Goal: Transaction & Acquisition: Purchase product/service

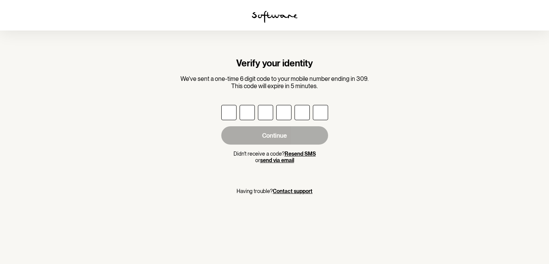
click at [299, 154] on button "Resend SMS" at bounding box center [300, 154] width 31 height 6
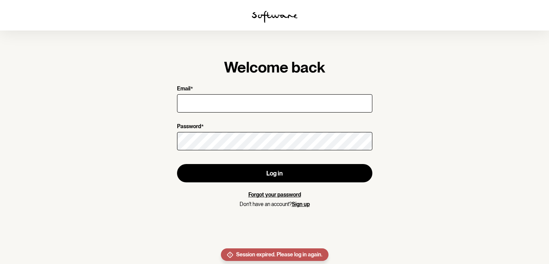
click at [205, 99] on input "Email *" at bounding box center [274, 103] width 195 height 18
type input "vkoushik4@gmail.com"
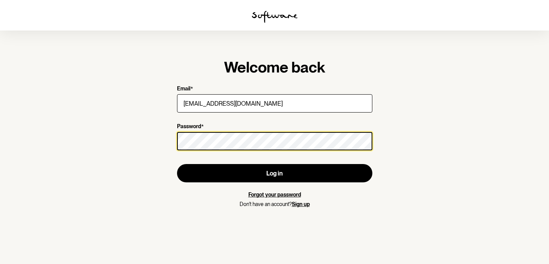
click at [177, 164] on button "Log in" at bounding box center [274, 173] width 195 height 18
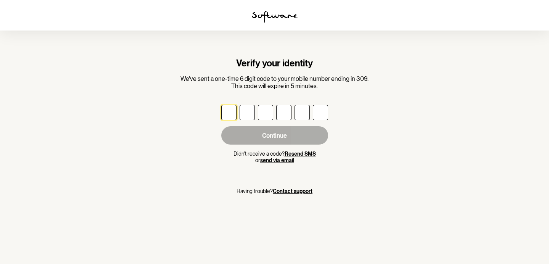
type input "4"
type input "7"
type input "2"
type input "1"
type input "4"
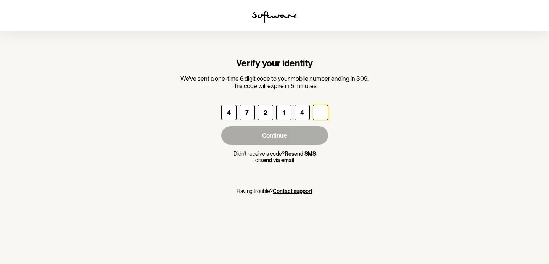
type input "2"
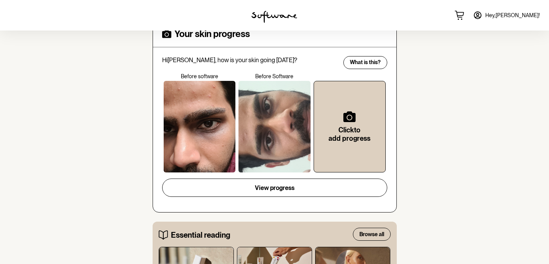
scroll to position [169, 0]
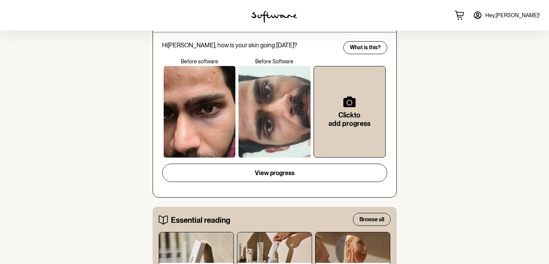
click at [185, 97] on div at bounding box center [200, 112] width 72 height 92
click at [204, 113] on div at bounding box center [200, 112] width 72 height 92
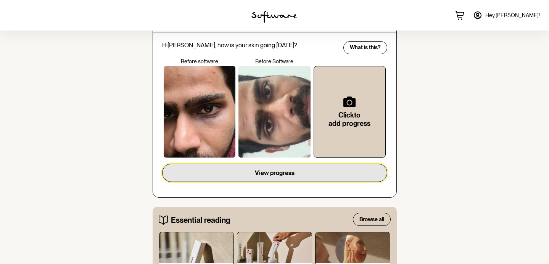
click at [275, 171] on span "View progress" at bounding box center [275, 172] width 40 height 7
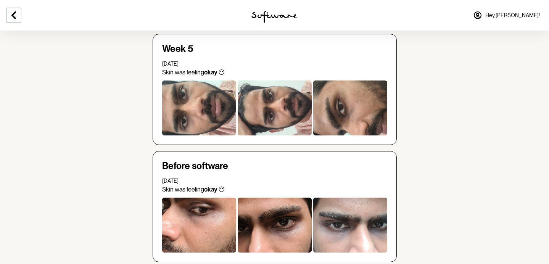
scroll to position [125, 0]
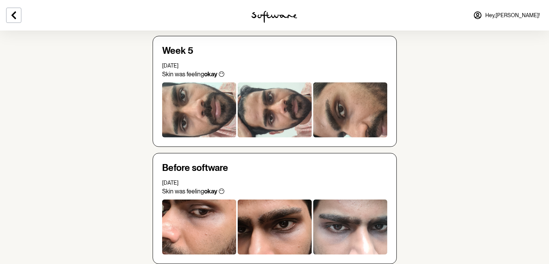
click at [204, 212] on div at bounding box center [199, 227] width 74 height 55
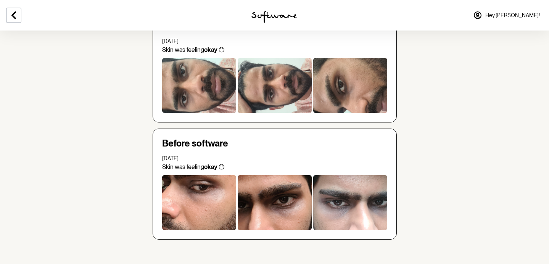
click at [362, 198] on div at bounding box center [350, 202] width 74 height 55
click at [347, 92] on div at bounding box center [350, 85] width 74 height 55
click at [273, 87] on div at bounding box center [275, 85] width 74 height 55
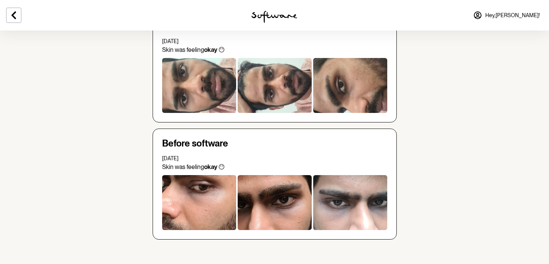
click at [273, 87] on div at bounding box center [275, 85] width 74 height 55
click at [193, 84] on div at bounding box center [199, 85] width 74 height 55
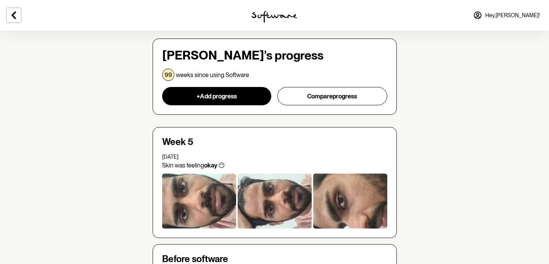
scroll to position [0, 0]
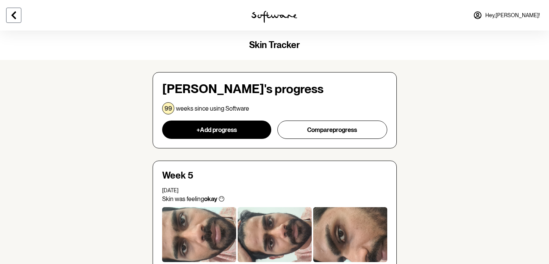
click at [16, 17] on icon at bounding box center [13, 15] width 9 height 9
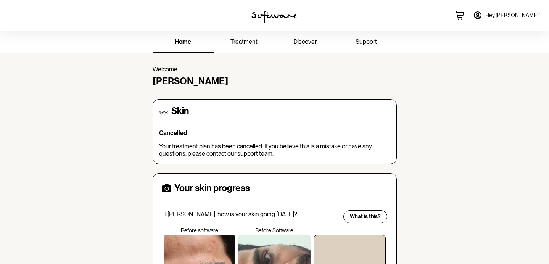
click at [283, 13] on img at bounding box center [274, 17] width 46 height 12
click at [464, 13] on icon at bounding box center [460, 14] width 8 height 4
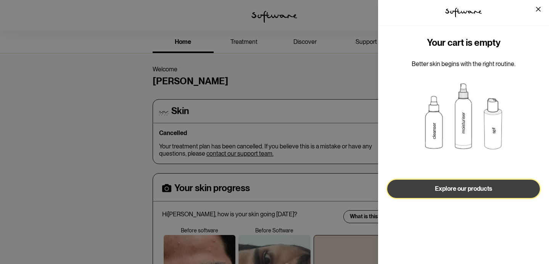
click at [463, 185] on span "Explore our products" at bounding box center [463, 188] width 57 height 7
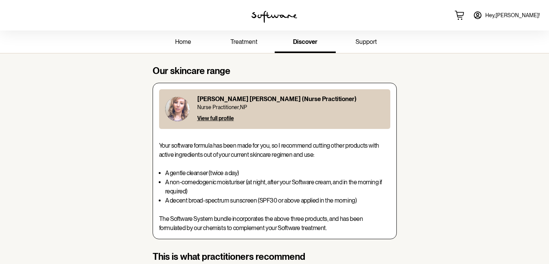
click at [517, 16] on span "Hey, Koushik !" at bounding box center [512, 15] width 55 height 6
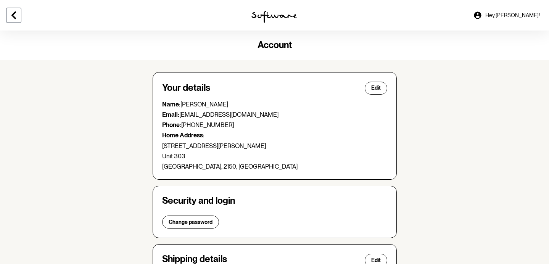
click at [16, 18] on icon at bounding box center [13, 15] width 5 height 8
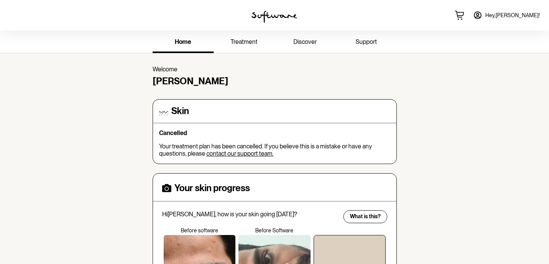
click at [311, 44] on span "discover" at bounding box center [304, 41] width 23 height 7
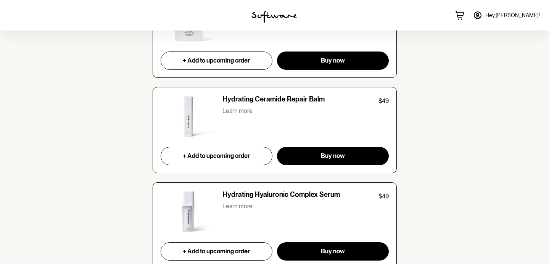
scroll to position [1164, 0]
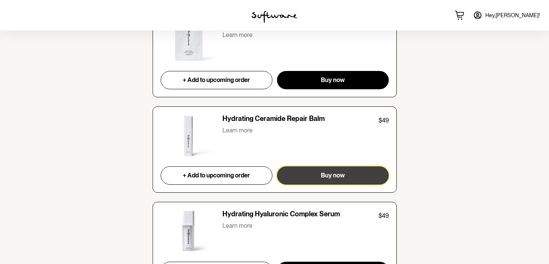
click at [329, 181] on button "Buy now" at bounding box center [332, 175] width 111 height 18
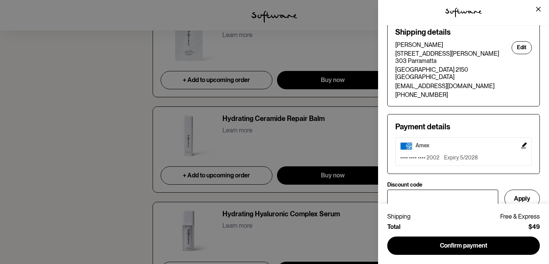
scroll to position [0, 0]
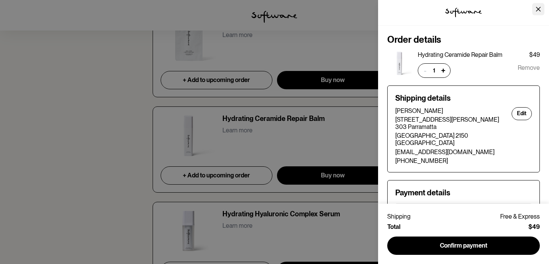
click at [535, 13] on button "Close" at bounding box center [538, 9] width 12 height 12
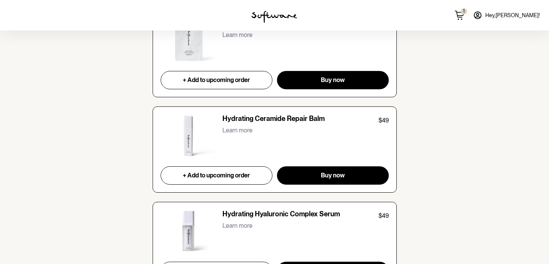
click at [519, 17] on span "Hey, Koushik !" at bounding box center [512, 15] width 55 height 6
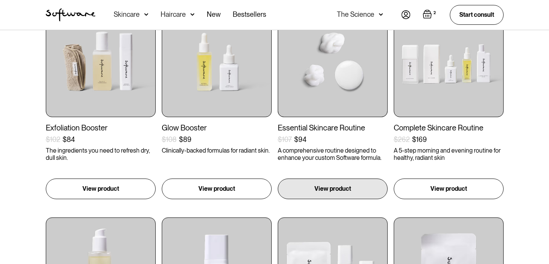
scroll to position [253, 0]
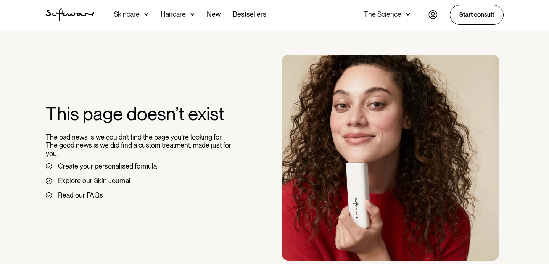
click at [431, 19] on img at bounding box center [432, 14] width 9 height 9
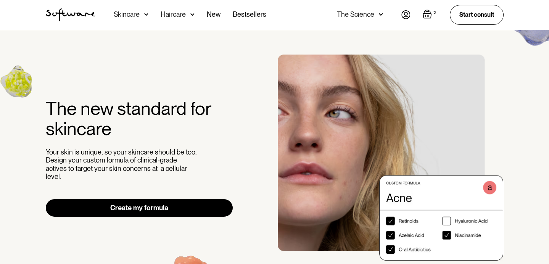
click at [142, 12] on div "Skincare" at bounding box center [131, 15] width 35 height 30
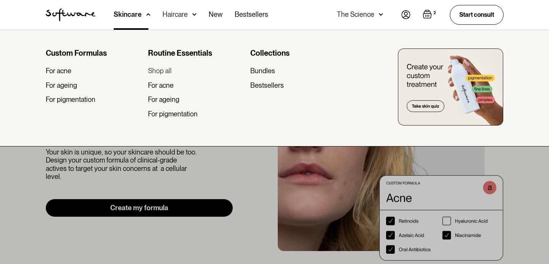
click at [165, 74] on div "Shop all" at bounding box center [160, 71] width 24 height 8
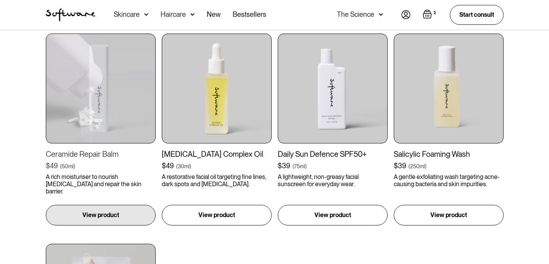
scroll to position [775, 0]
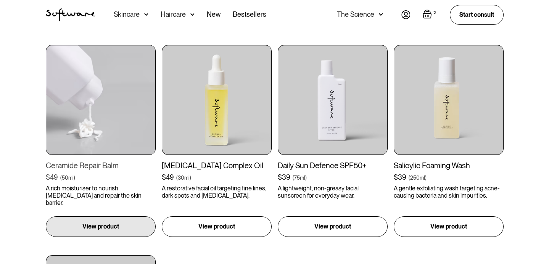
click at [110, 120] on img at bounding box center [101, 100] width 110 height 110
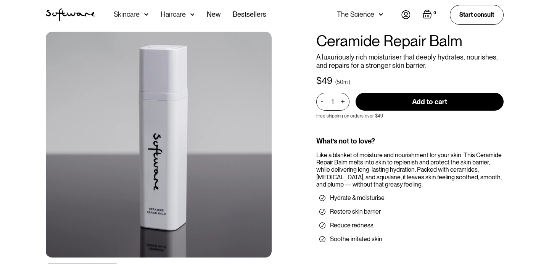
click at [439, 105] on input "Add to cart" at bounding box center [430, 102] width 148 height 18
type input "Add to cart"
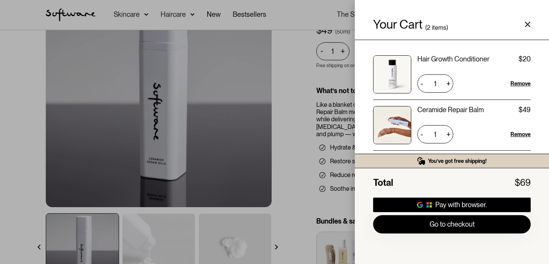
scroll to position [189, 0]
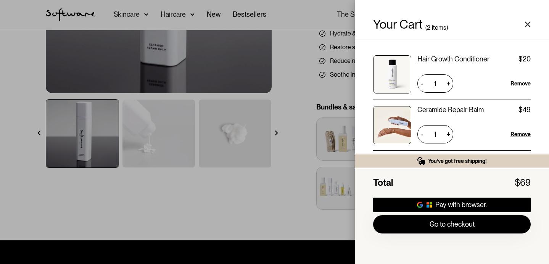
click at [526, 24] on icon "Close cart" at bounding box center [528, 24] width 6 height 6
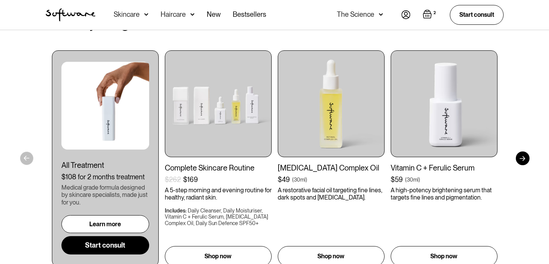
scroll to position [2003, 0]
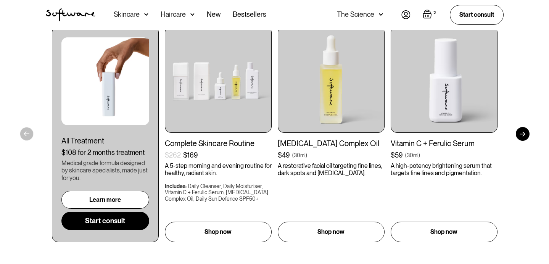
click at [526, 135] on div at bounding box center [523, 134] width 14 height 14
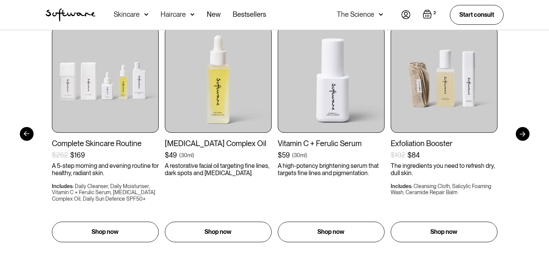
click at [526, 135] on div at bounding box center [523, 134] width 14 height 14
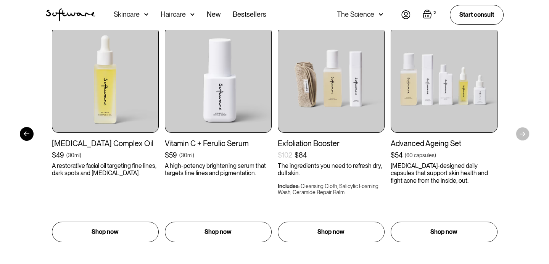
click at [526, 135] on section "Get to your goals, faster All Treatment $108 for 2 months treatment Medical gra…" at bounding box center [274, 116] width 549 height 302
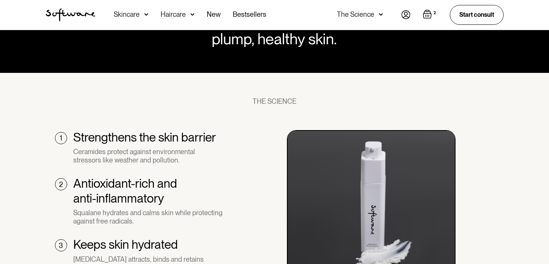
scroll to position [461, 0]
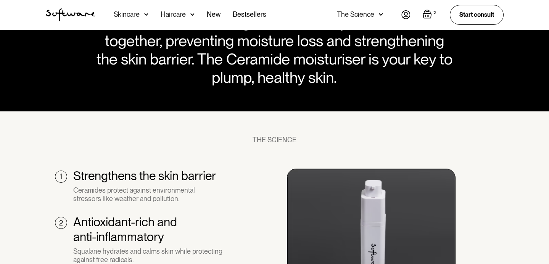
click at [429, 18] on img "Open cart containing 2 items" at bounding box center [427, 14] width 9 height 9
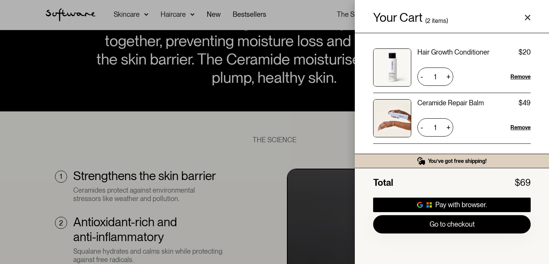
scroll to position [0, 0]
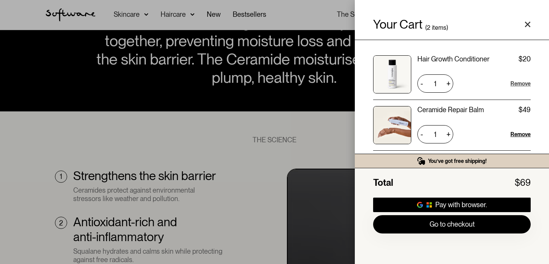
click at [517, 85] on div "Remove" at bounding box center [520, 84] width 20 height 8
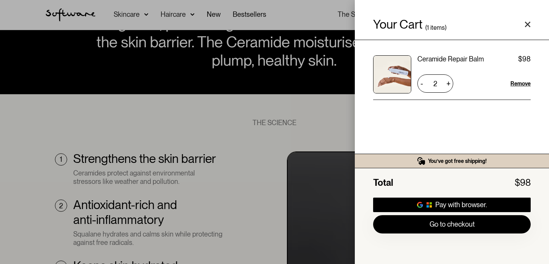
scroll to position [478, 0]
click at [423, 82] on div "-" at bounding box center [421, 83] width 8 height 12
type input "1"
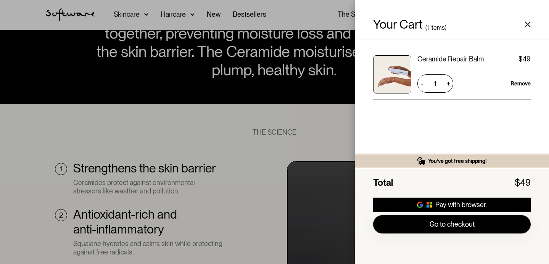
scroll to position [468, 0]
